Goal: Task Accomplishment & Management: Manage account settings

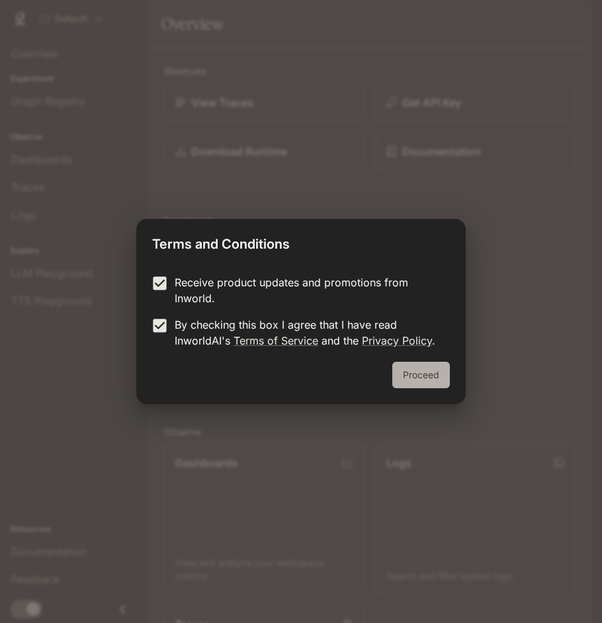
click at [429, 380] on button "Proceed" at bounding box center [421, 375] width 58 height 26
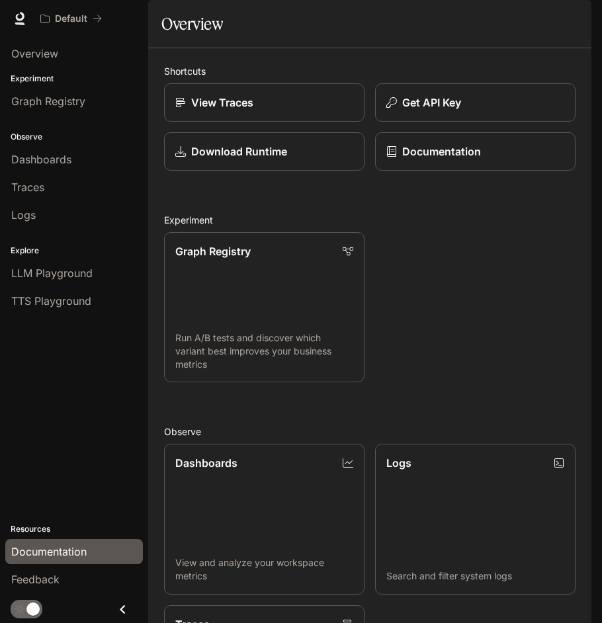
click at [38, 555] on span "Documentation" at bounding box center [48, 552] width 75 height 16
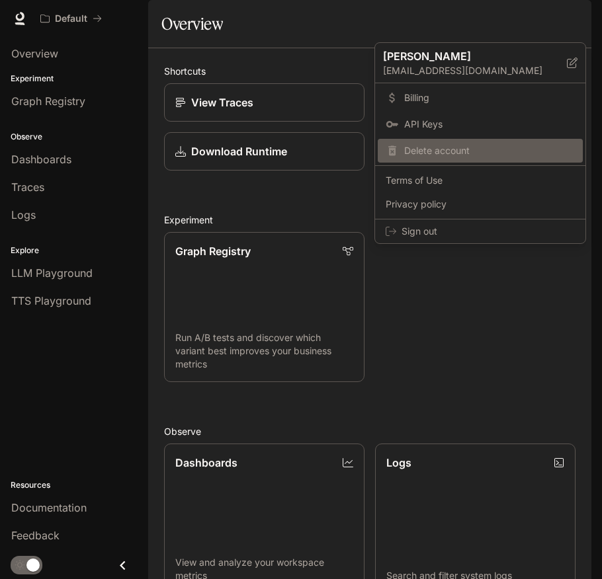
click at [421, 151] on span "Delete account" at bounding box center [489, 150] width 171 height 13
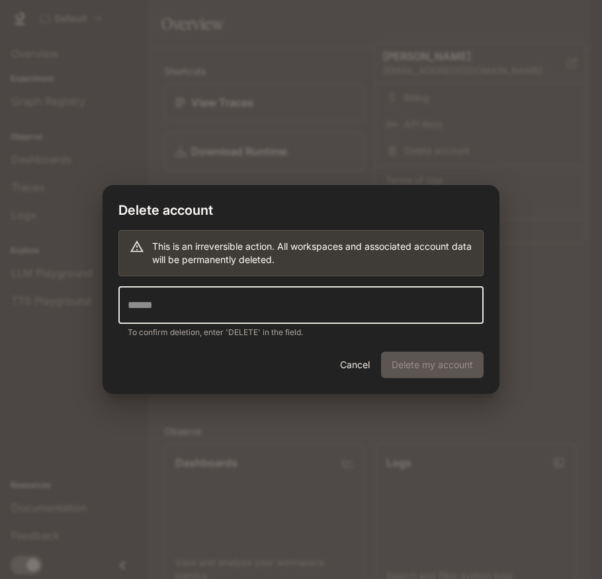
click at [177, 313] on input "text" at bounding box center [300, 305] width 365 height 37
type input "******"
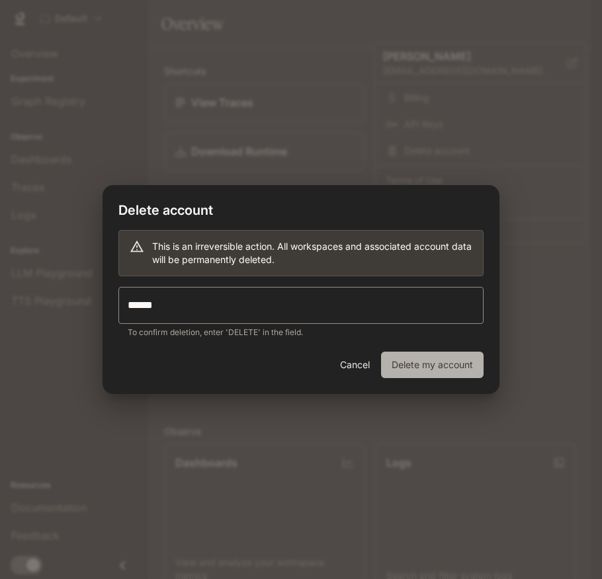
click at [424, 365] on button "Delete my account" at bounding box center [432, 365] width 102 height 26
